Goal: Find specific page/section: Find specific page/section

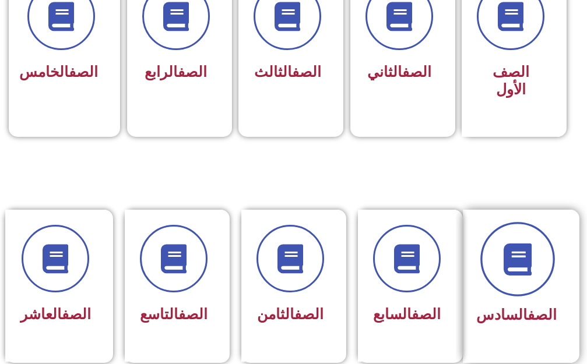
scroll to position [408, 0]
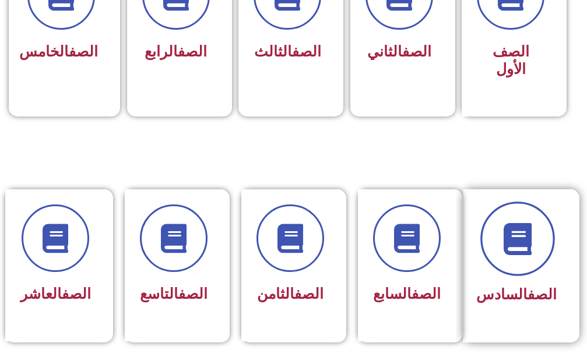
click at [533, 237] on icon at bounding box center [517, 239] width 32 height 32
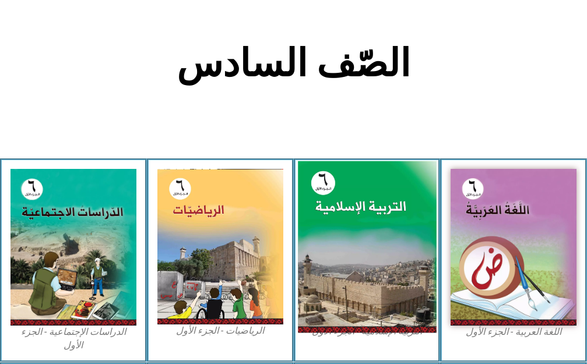
scroll to position [0, 36]
click at [363, 209] on img at bounding box center [367, 247] width 138 height 172
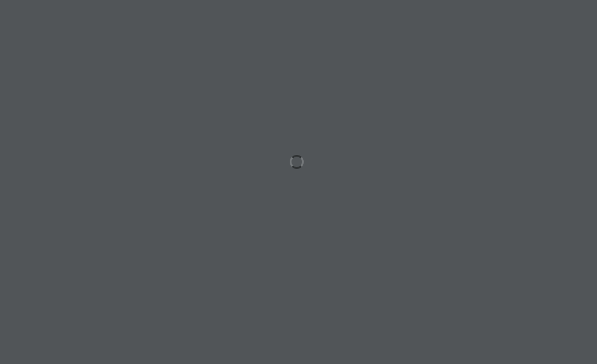
scroll to position [0, 36]
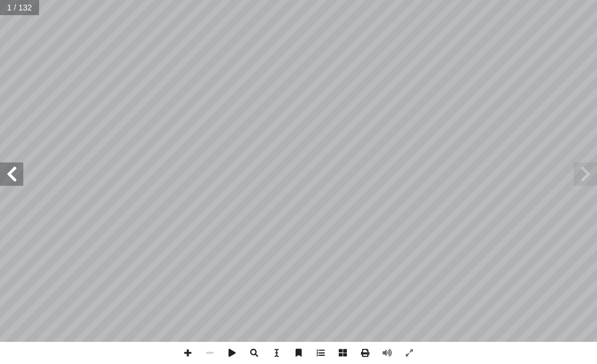
click at [8, 175] on span at bounding box center [11, 174] width 23 height 23
click at [10, 175] on span at bounding box center [11, 174] width 23 height 23
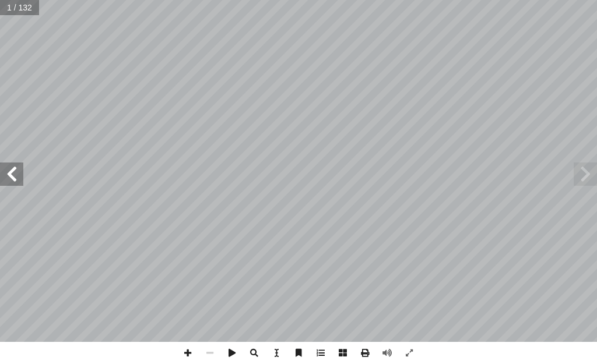
click at [12, 175] on span at bounding box center [11, 174] width 23 height 23
click at [15, 174] on span at bounding box center [11, 174] width 23 height 23
click at [16, 173] on span at bounding box center [11, 174] width 23 height 23
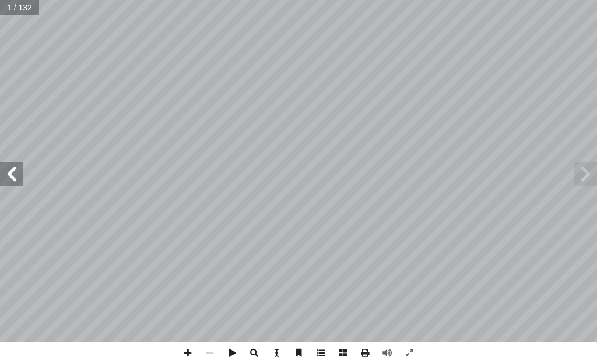
click at [16, 173] on span at bounding box center [11, 174] width 23 height 23
click at [15, 173] on span at bounding box center [11, 174] width 23 height 23
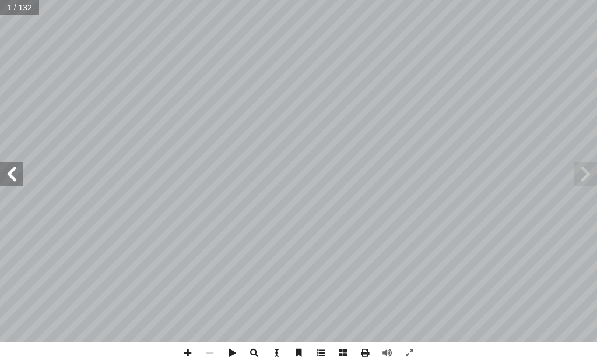
click at [13, 175] on span at bounding box center [11, 174] width 23 height 23
